Goal: Navigation & Orientation: Find specific page/section

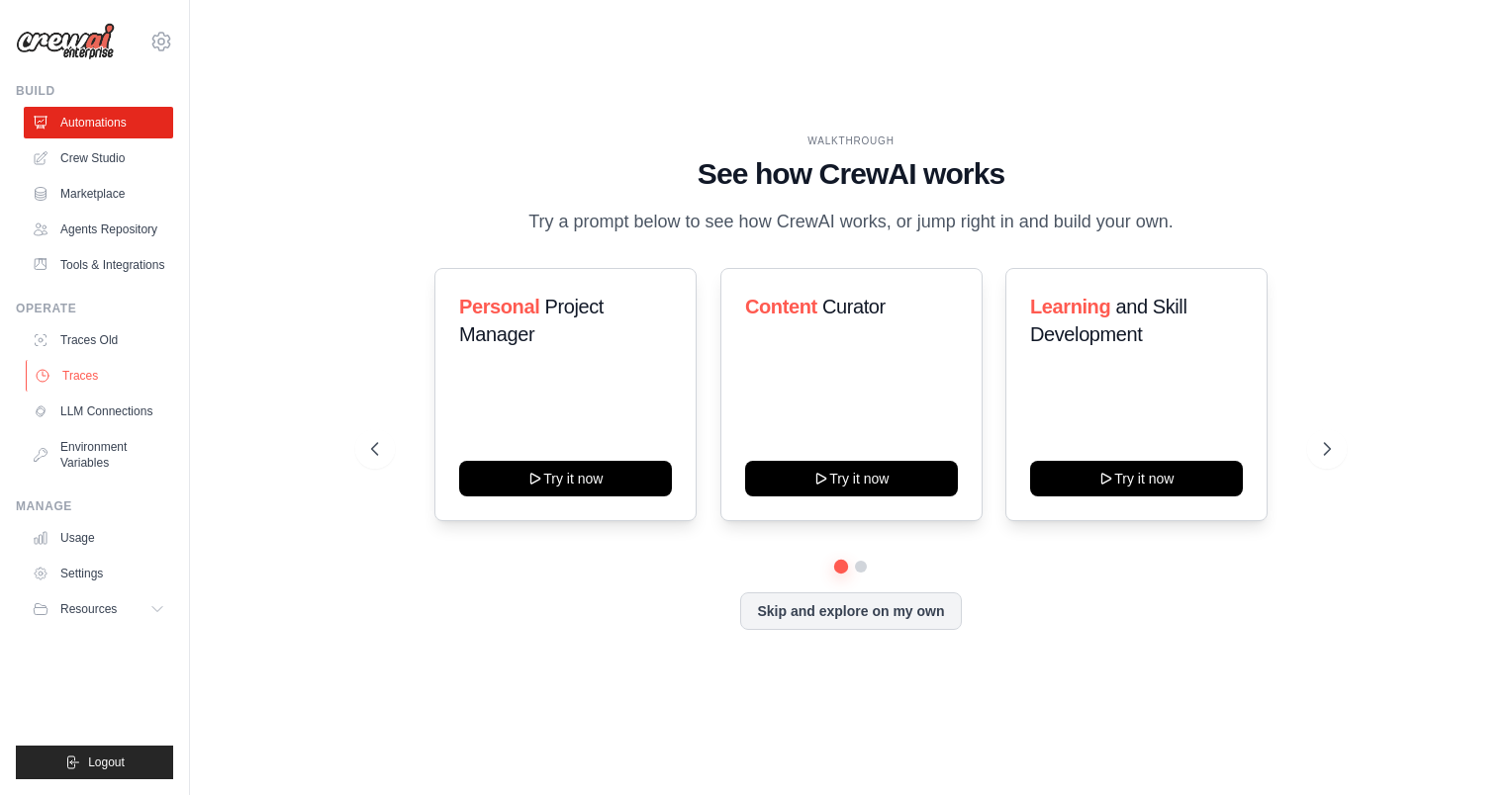
click at [71, 378] on link "Traces" at bounding box center [101, 376] width 150 height 32
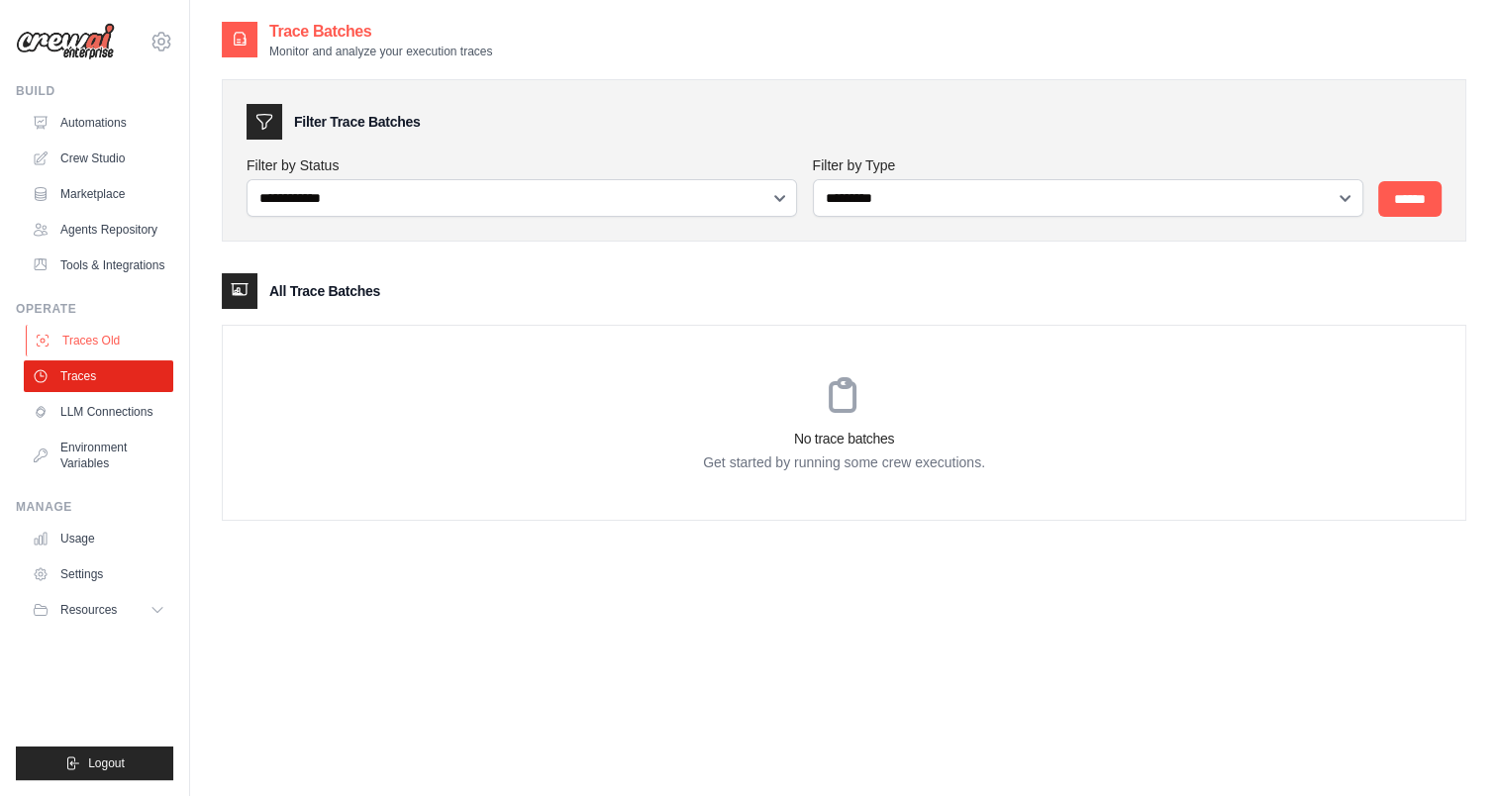
click at [76, 341] on link "Traces Old" at bounding box center [101, 341] width 150 height 32
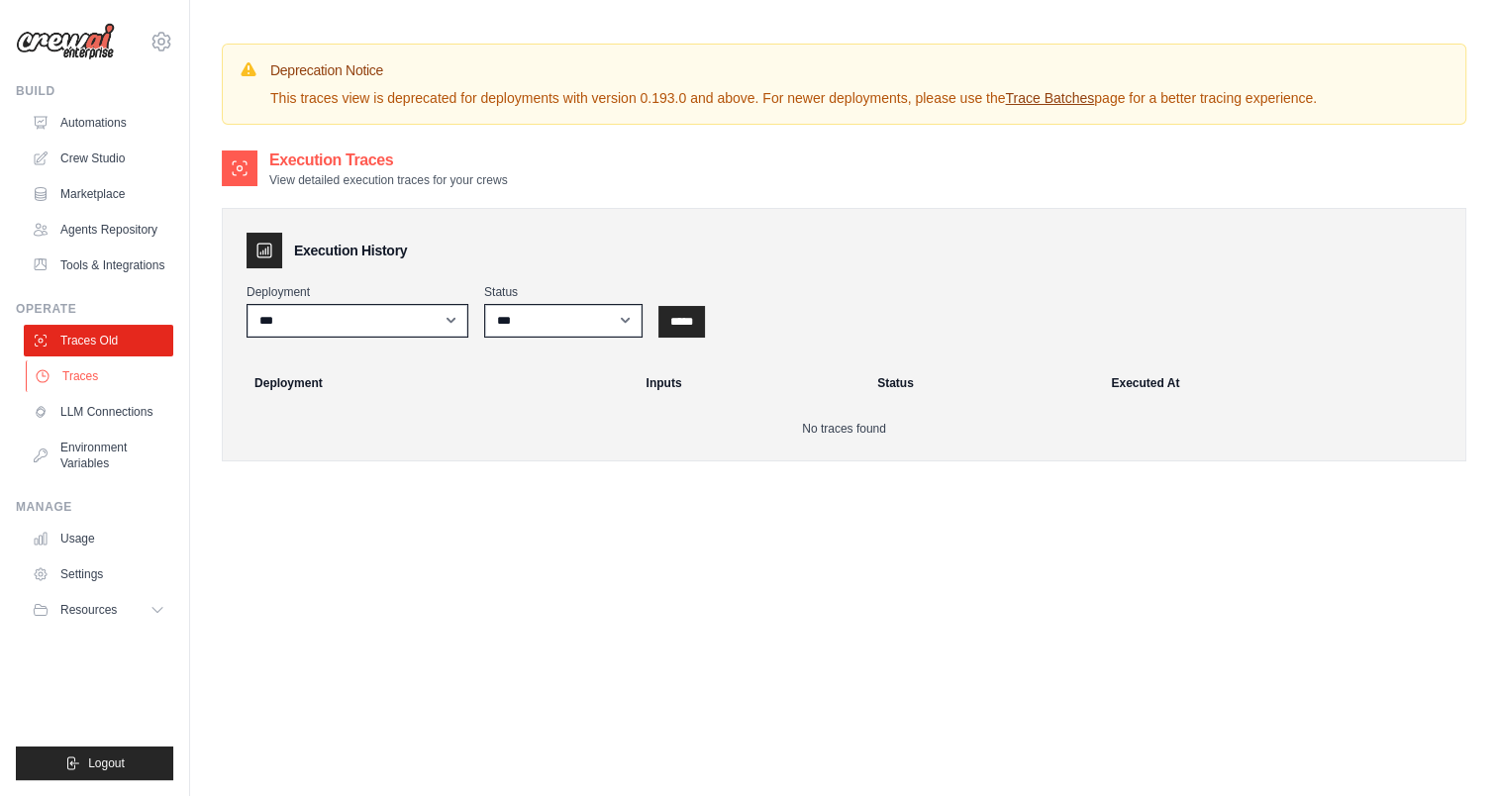
click at [71, 368] on link "Traces" at bounding box center [101, 376] width 150 height 32
